Goal: Use online tool/utility: Utilize a website feature to perform a specific function

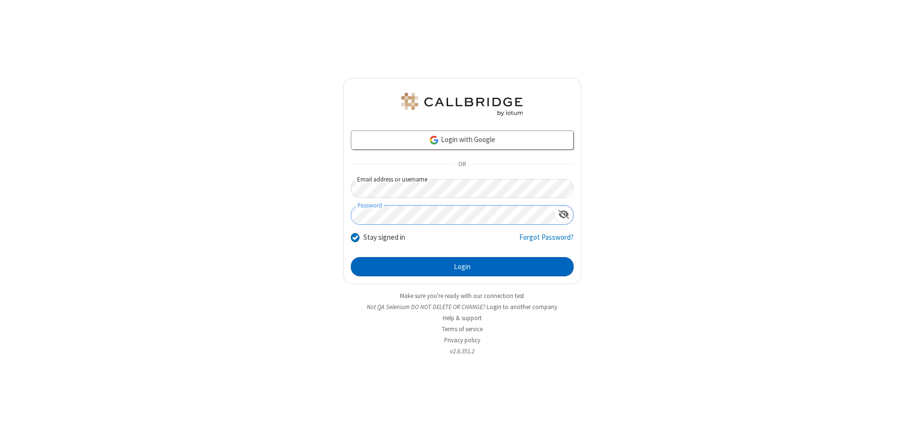
click at [462, 266] on button "Login" at bounding box center [462, 266] width 223 height 19
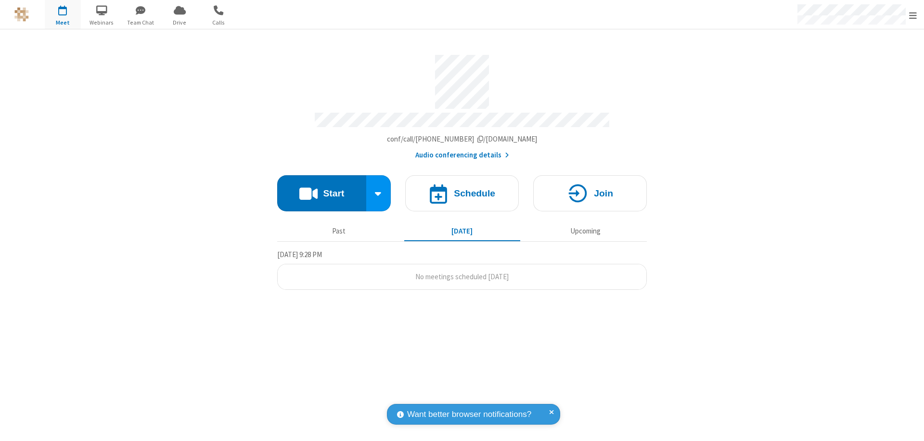
click at [321, 189] on button "Start" at bounding box center [321, 193] width 89 height 36
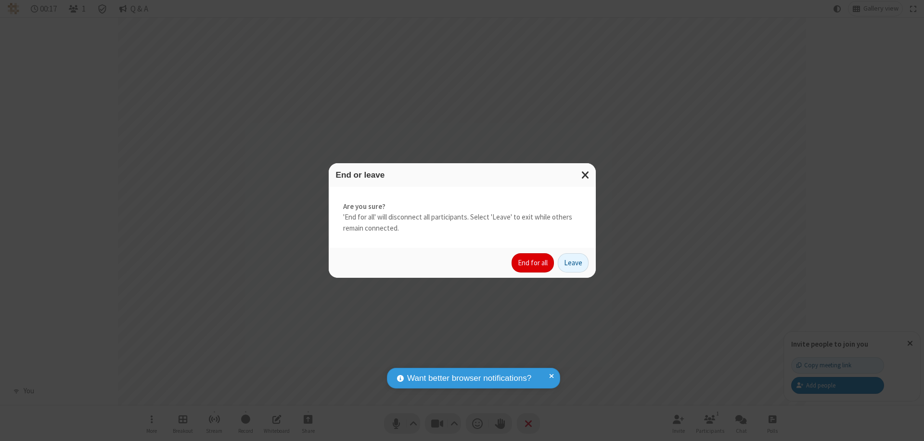
click at [533, 263] on button "End for all" at bounding box center [532, 262] width 42 height 19
